Goal: Entertainment & Leisure: Consume media (video, audio)

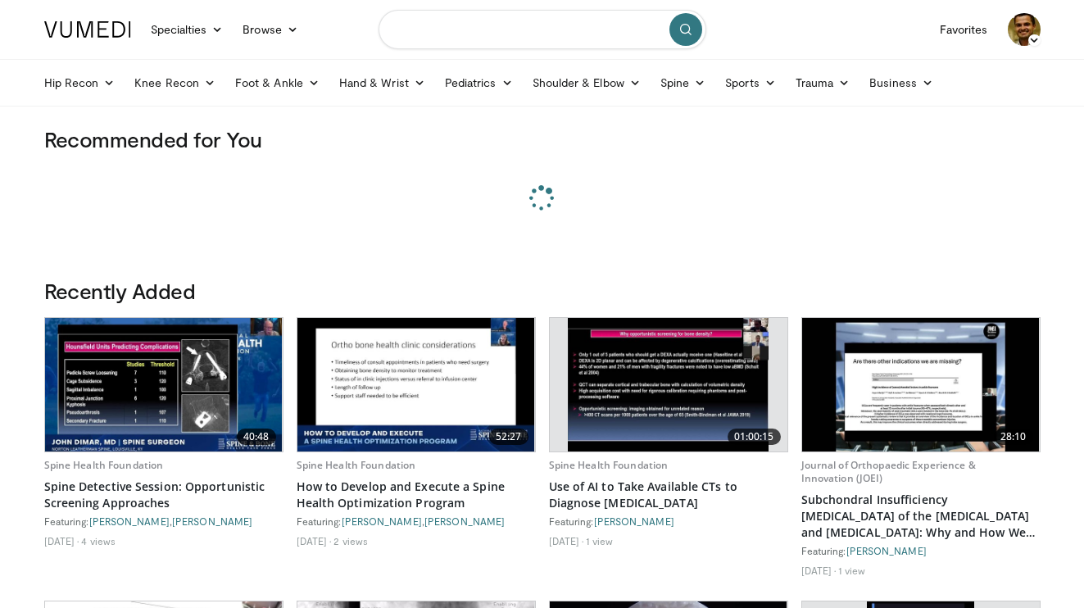
click at [518, 48] on input "Search topics, interventions" at bounding box center [542, 29] width 328 height 39
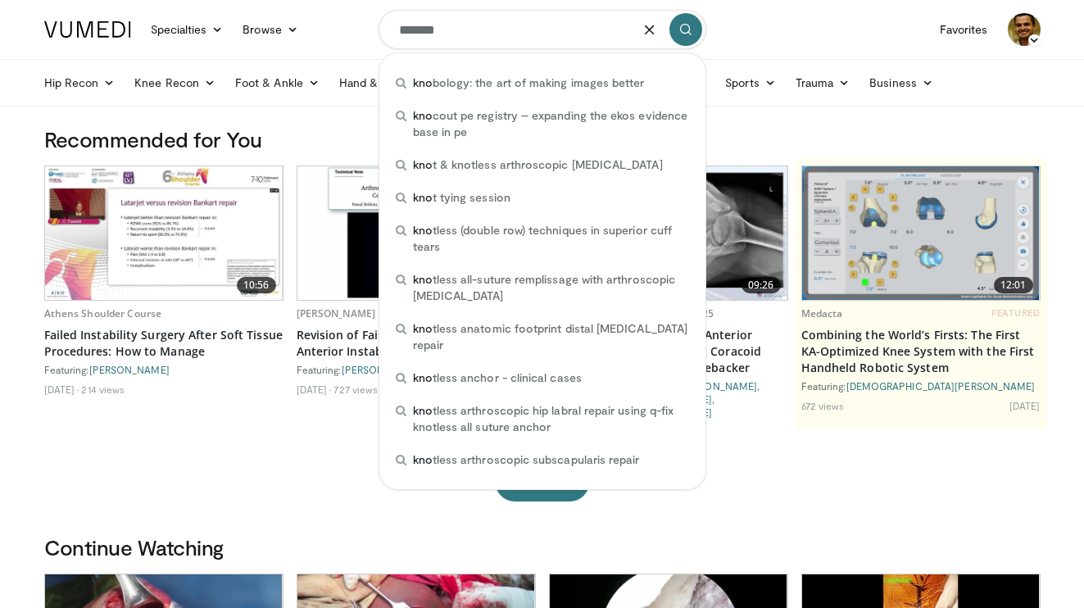
type input "********"
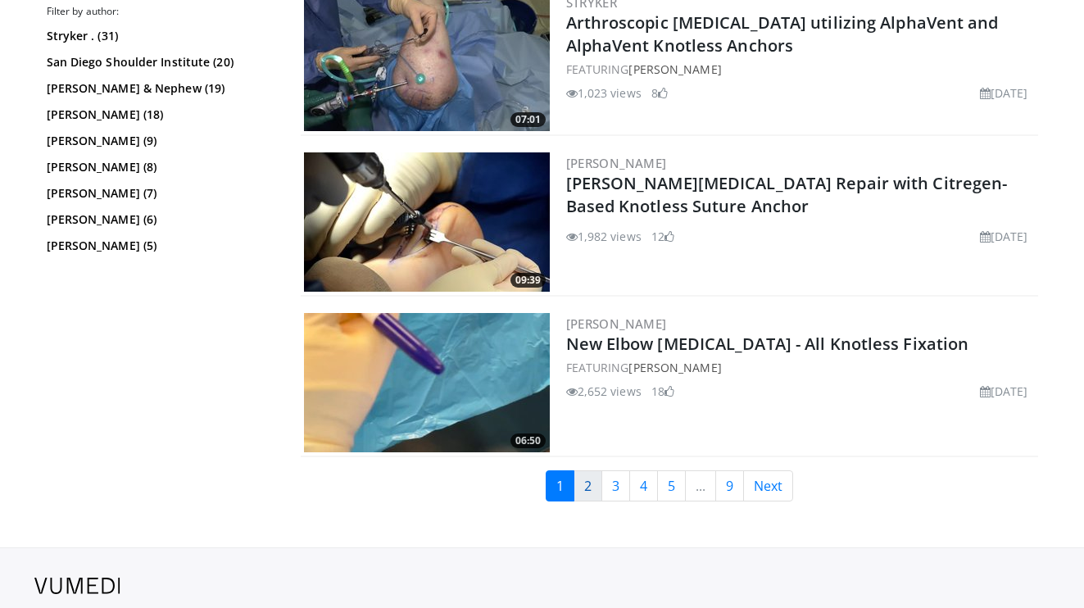
click at [586, 484] on link "2" at bounding box center [587, 485] width 29 height 31
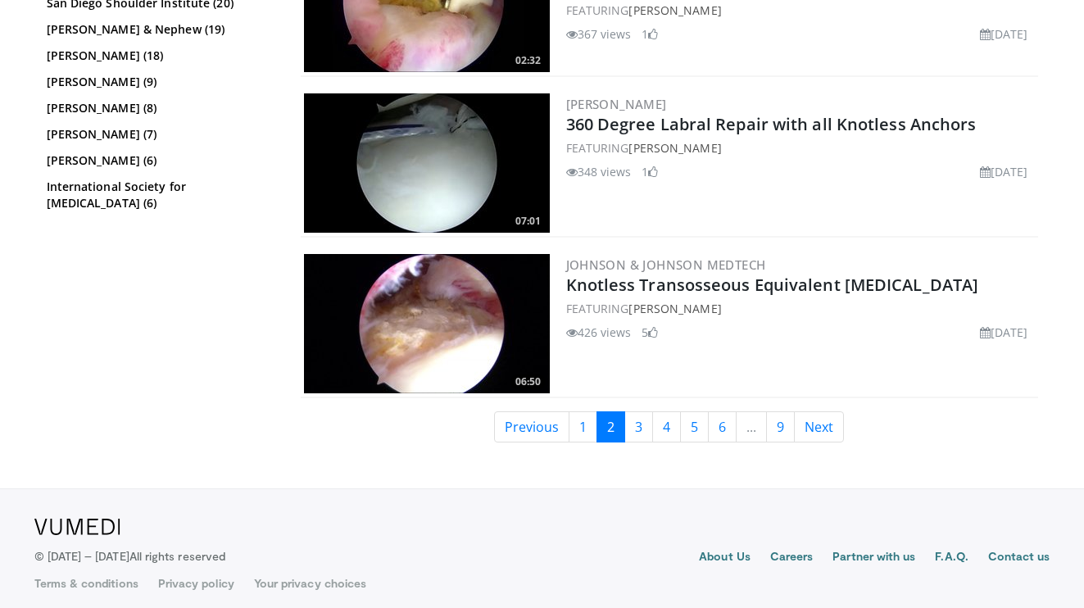
scroll to position [4111, 0]
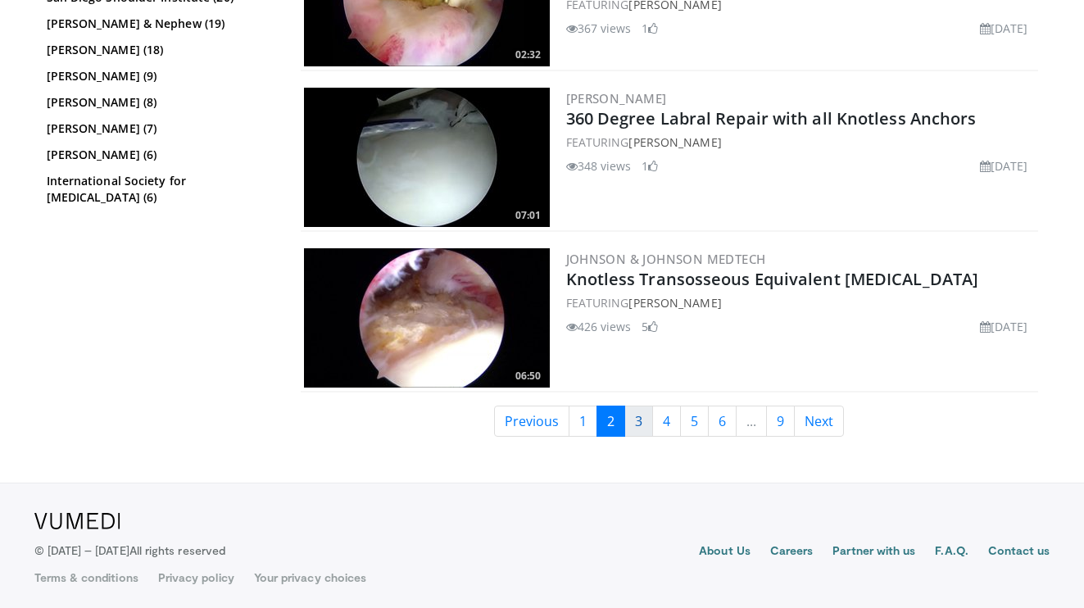
click at [639, 426] on link "3" at bounding box center [638, 420] width 29 height 31
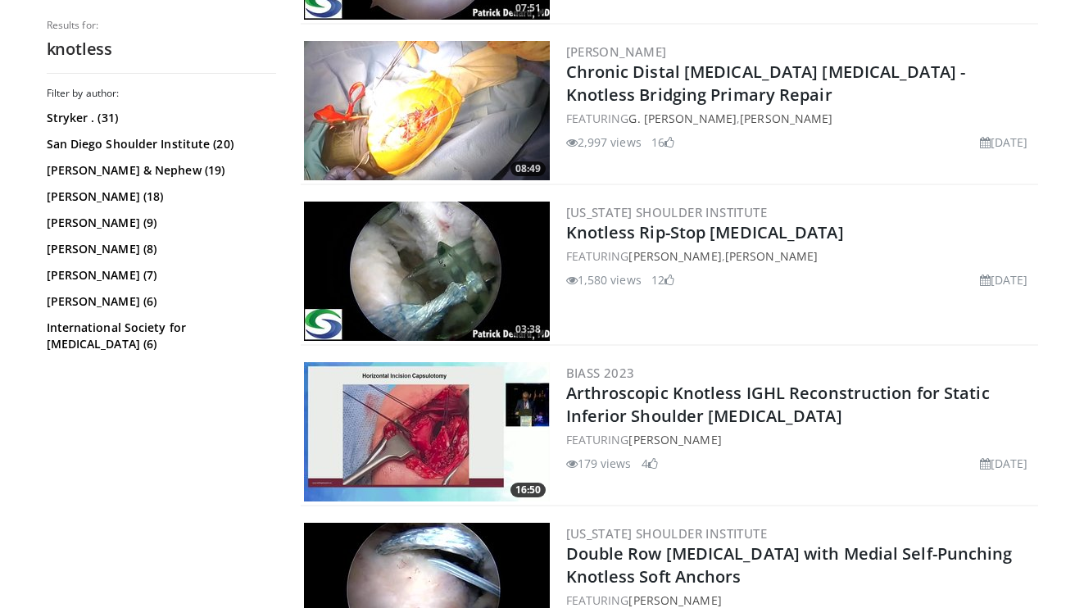
scroll to position [2071, 0]
click at [634, 230] on link "Knotless Rip-Stop [MEDICAL_DATA]" at bounding box center [705, 232] width 278 height 22
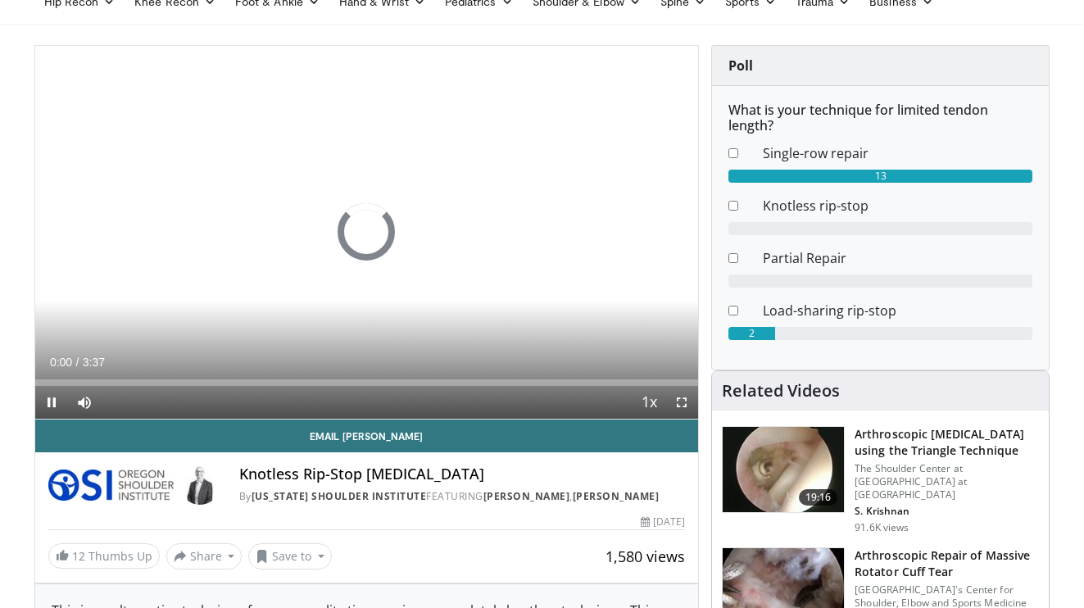
scroll to position [97, 0]
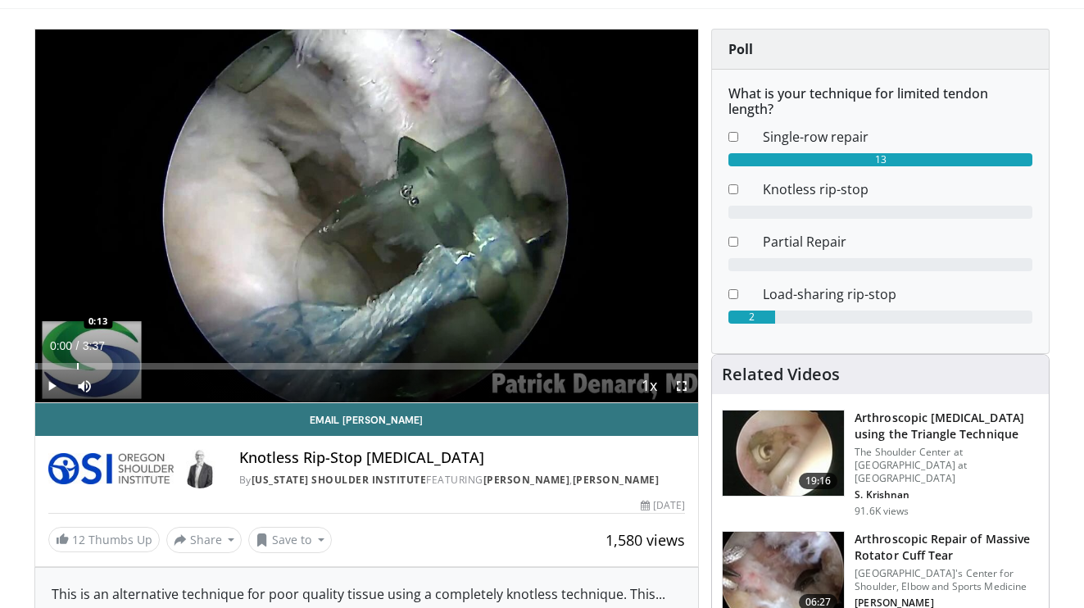
click at [77, 365] on div "Progress Bar" at bounding box center [78, 366] width 2 height 7
click at [93, 364] on div "Progress Bar" at bounding box center [94, 366] width 2 height 7
click at [114, 363] on div "Progress Bar" at bounding box center [115, 366] width 2 height 7
click at [134, 367] on div "Progress Bar" at bounding box center [135, 366] width 2 height 7
click at [148, 363] on div "Progress Bar" at bounding box center [149, 366] width 2 height 7
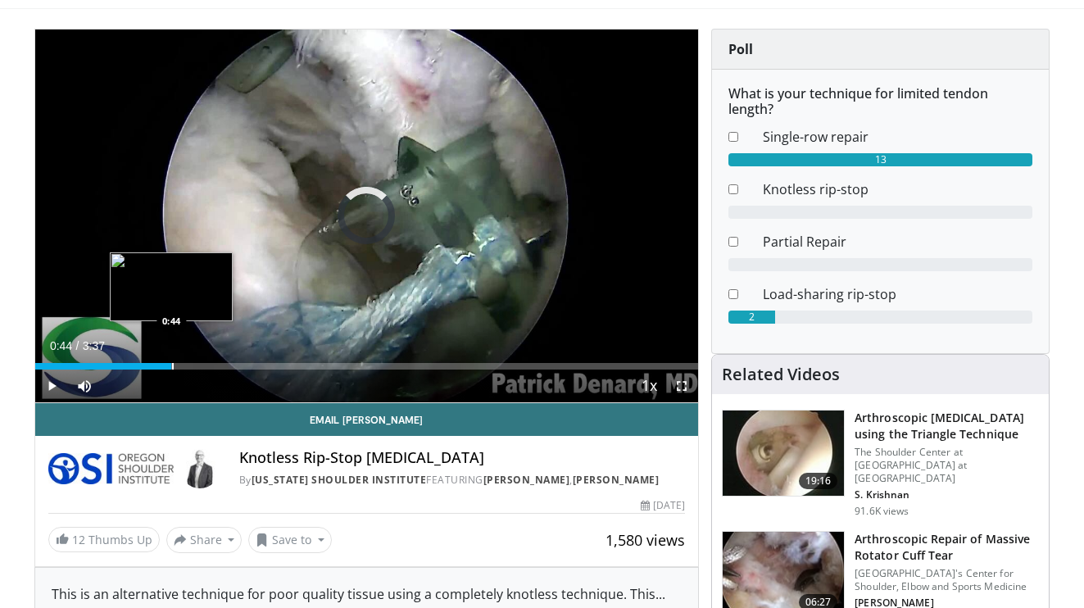
click at [172, 365] on div "Progress Bar" at bounding box center [173, 366] width 2 height 7
click at [206, 365] on div "Progress Bar" at bounding box center [207, 366] width 2 height 7
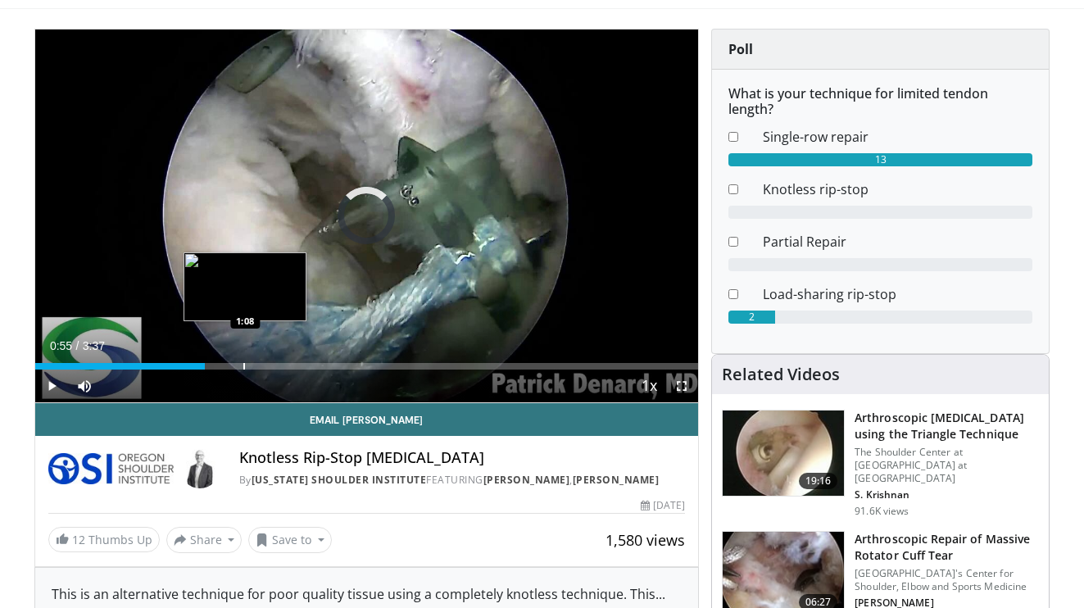
click at [245, 364] on div "Progress Bar" at bounding box center [244, 366] width 2 height 7
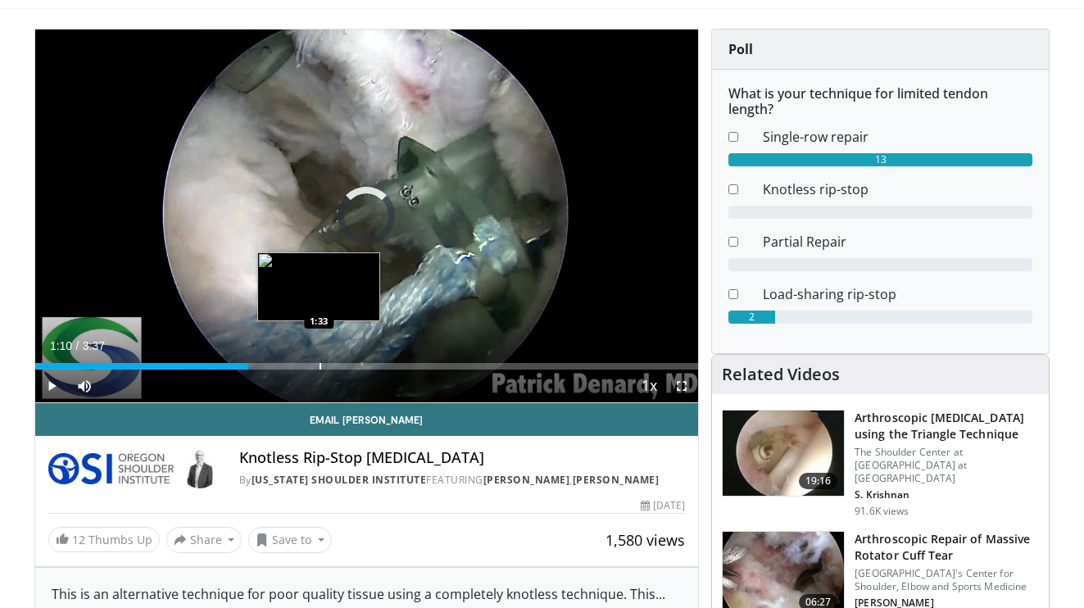
click at [322, 361] on div "Loaded : 22.75% 1:10 1:33" at bounding box center [367, 362] width 664 height 16
